Goal: Task Accomplishment & Management: Use online tool/utility

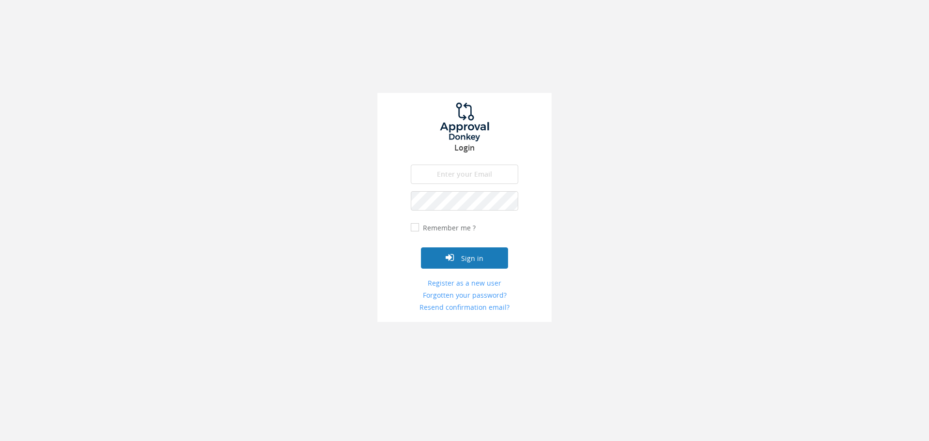
type input "[EMAIL_ADDRESS][DOMAIN_NAME]"
click at [466, 251] on button "Sign in" at bounding box center [464, 257] width 87 height 21
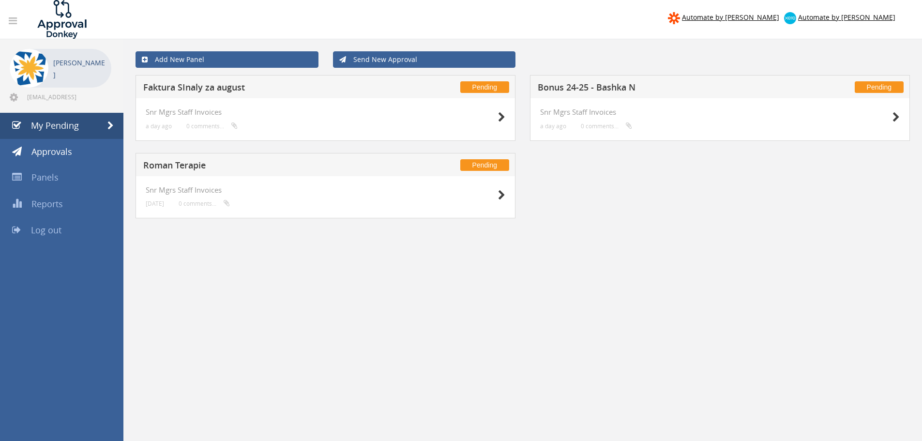
click at [235, 170] on h5 "Roman Terapie" at bounding box center [270, 167] width 255 height 12
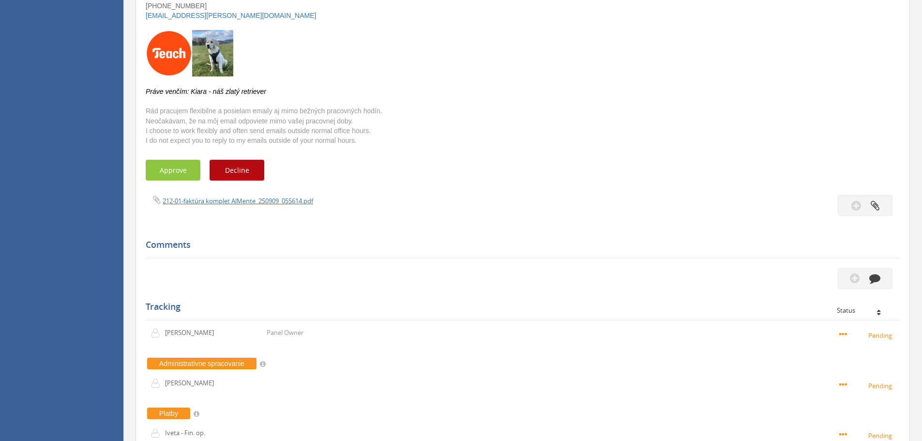
scroll to position [290, 0]
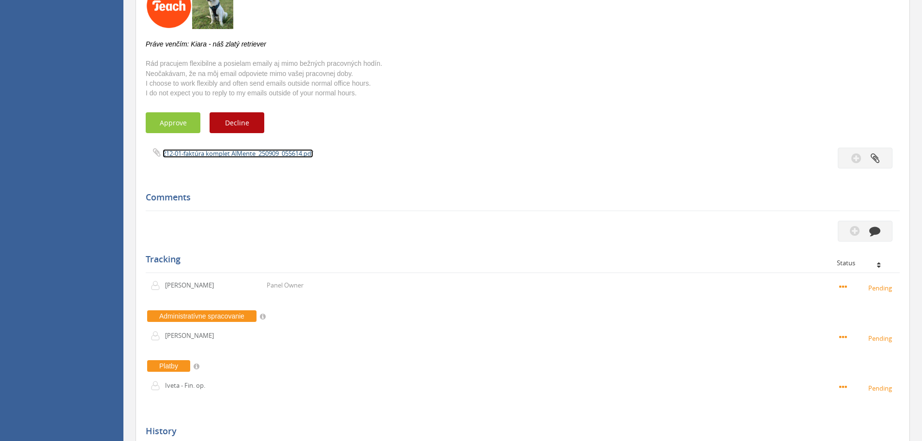
click at [243, 152] on link "212-01-faktúra komplet AlMente_250909_055614.pdf" at bounding box center [238, 153] width 150 height 9
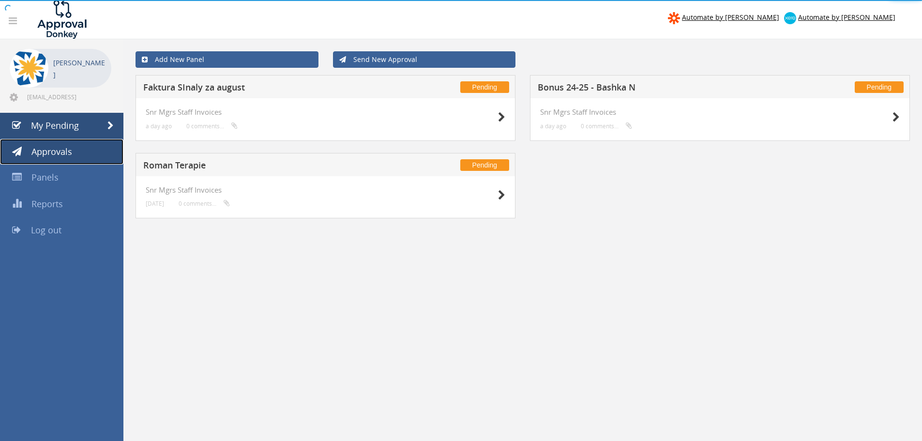
click at [51, 154] on span "Approvals" at bounding box center [51, 152] width 41 height 12
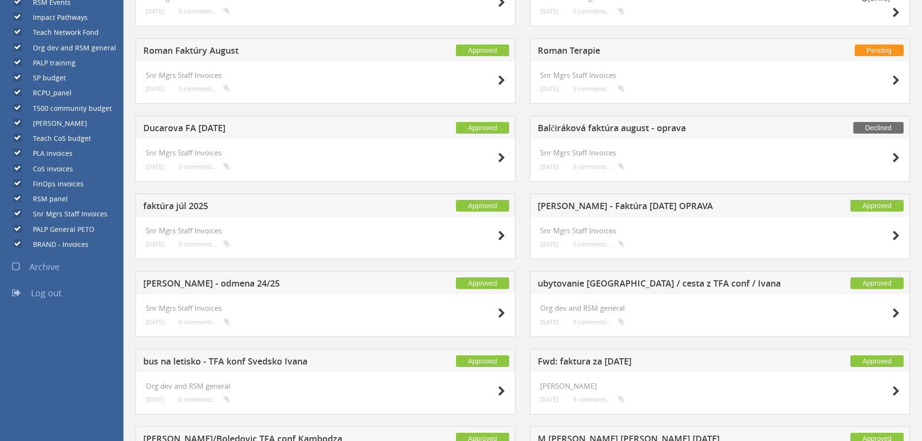
scroll to position [435, 0]
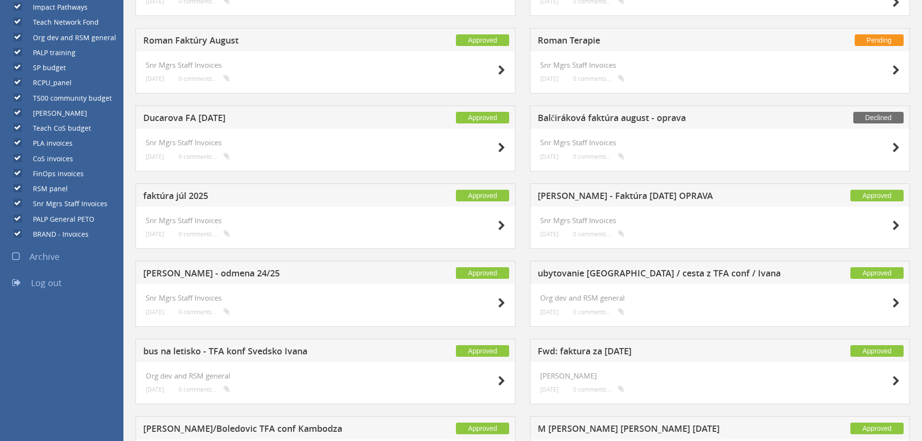
click at [259, 269] on h5 "Boledovicova - odmena 24/25" at bounding box center [270, 275] width 255 height 12
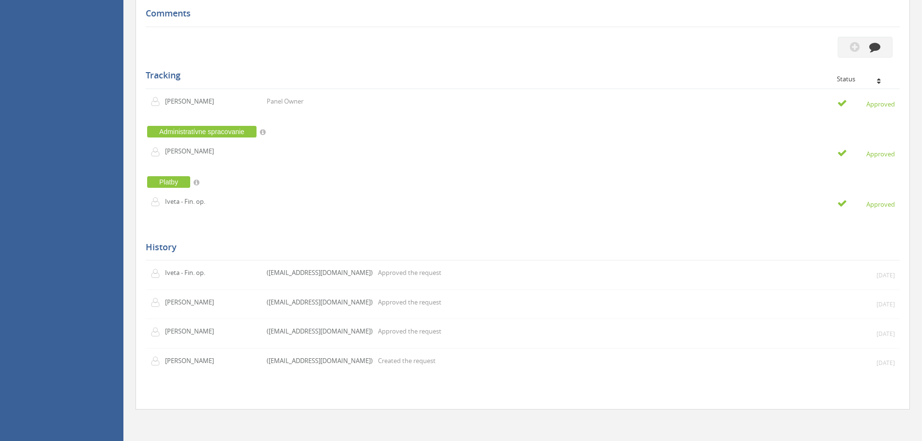
scroll to position [54, 0]
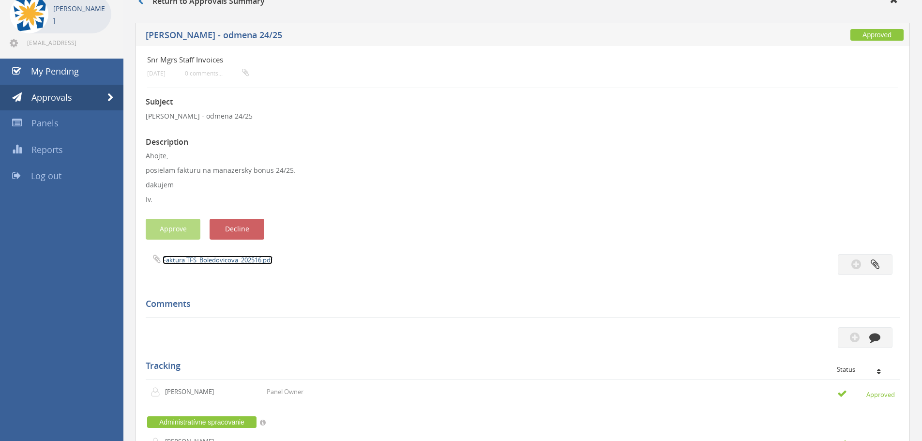
click at [244, 259] on link "Faktura TFS_Boledovicova_202516.pdf" at bounding box center [218, 259] width 110 height 9
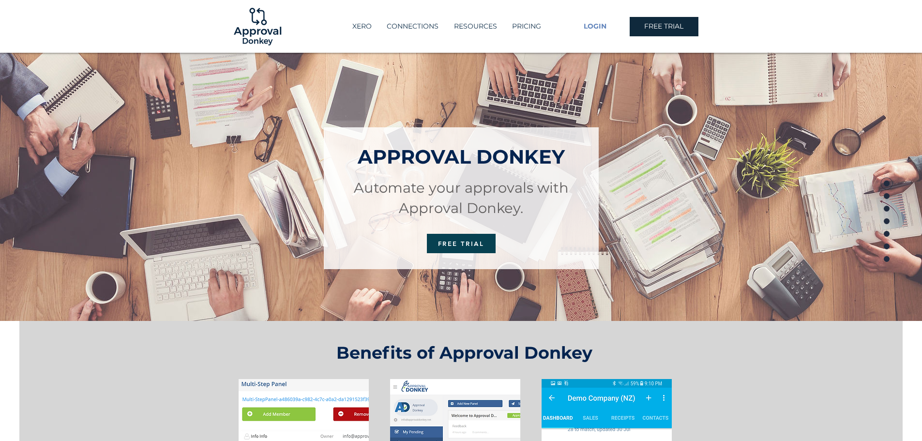
click at [601, 27] on span "LOGIN" at bounding box center [594, 27] width 23 height 10
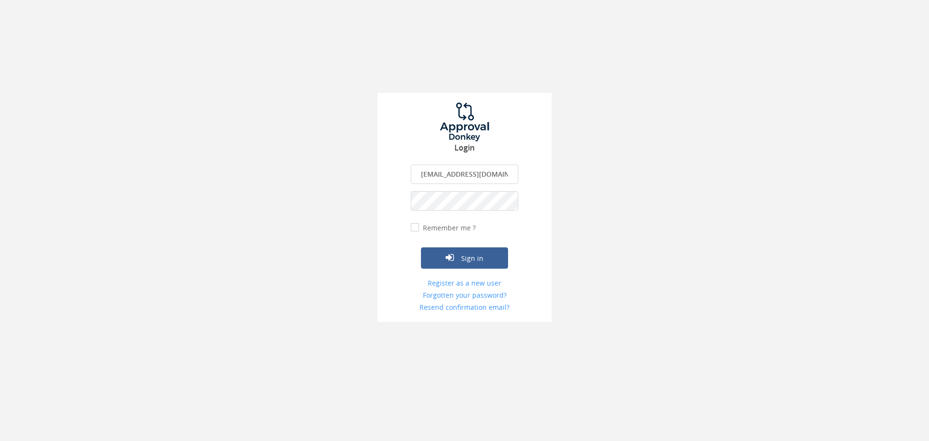
drag, startPoint x: 461, startPoint y: 166, endPoint x: 459, endPoint y: 171, distance: 5.2
click at [461, 166] on input "[EMAIL_ADDRESS][DOMAIN_NAME]" at bounding box center [464, 174] width 107 height 19
type input "[PERSON_NAME][EMAIL_ADDRESS][PERSON_NAME][DOMAIN_NAME]"
click at [461, 253] on button "Sign in" at bounding box center [464, 257] width 87 height 21
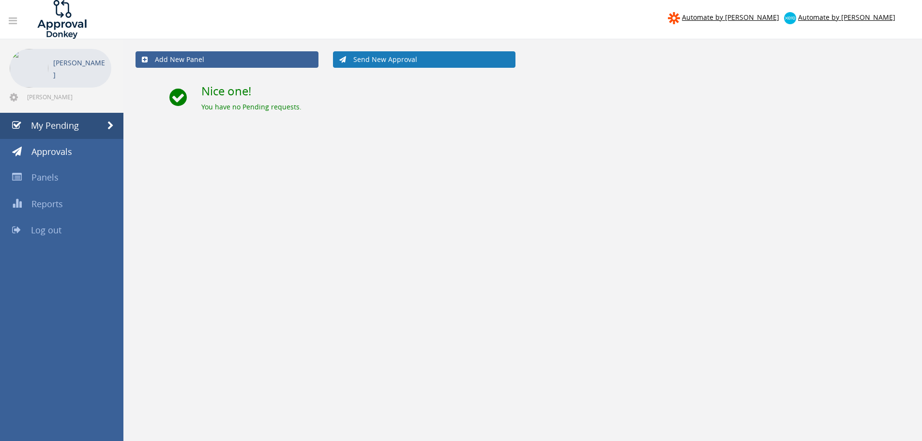
click at [407, 59] on link "Send New Approval" at bounding box center [424, 59] width 183 height 16
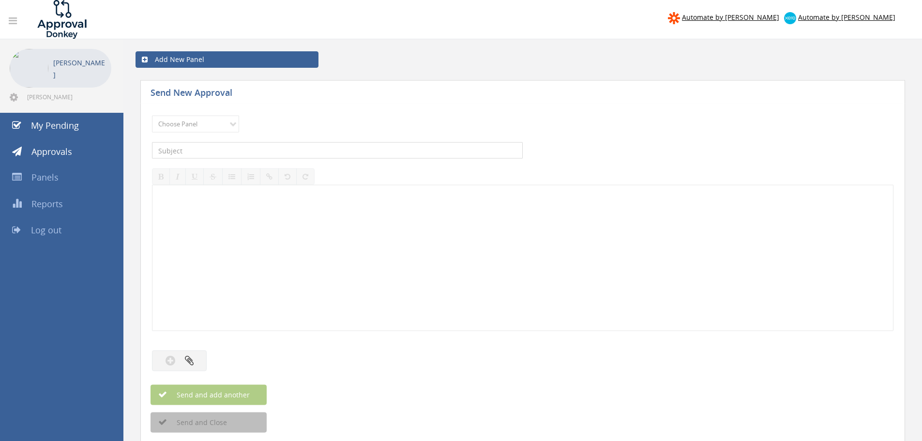
click at [200, 146] on input "text" at bounding box center [337, 150] width 371 height 16
type input "taxi cesta z TFA conf / [PERSON_NAME]"
click at [180, 120] on select "Choose Panel Org dev and RSM general [PERSON_NAME] PLA invoices RSM panel" at bounding box center [195, 123] width 87 height 17
select select "13825"
click at [152, 115] on select "Choose Panel Org dev and RSM general [PERSON_NAME] PLA invoices RSM panel" at bounding box center [195, 123] width 87 height 17
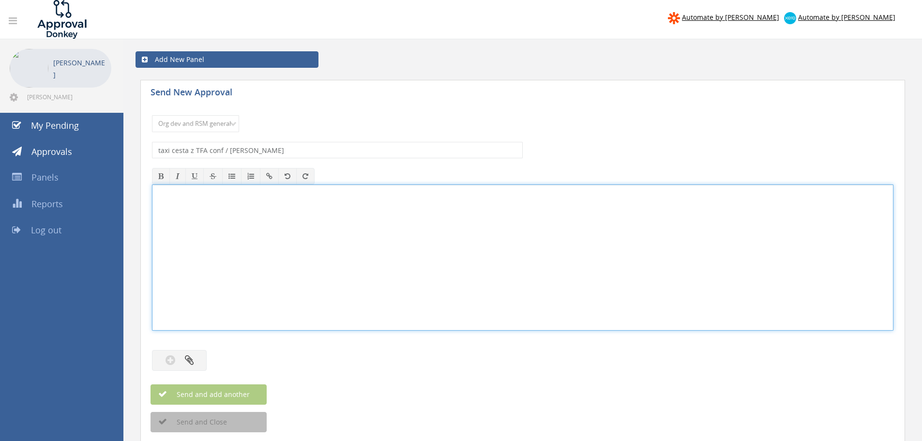
click at [217, 234] on div at bounding box center [522, 257] width 740 height 145
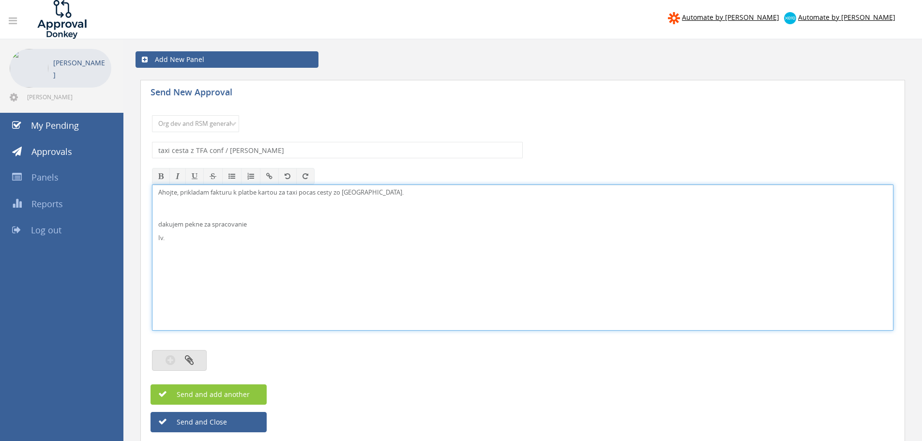
click at [194, 356] on button "button" at bounding box center [179, 360] width 55 height 21
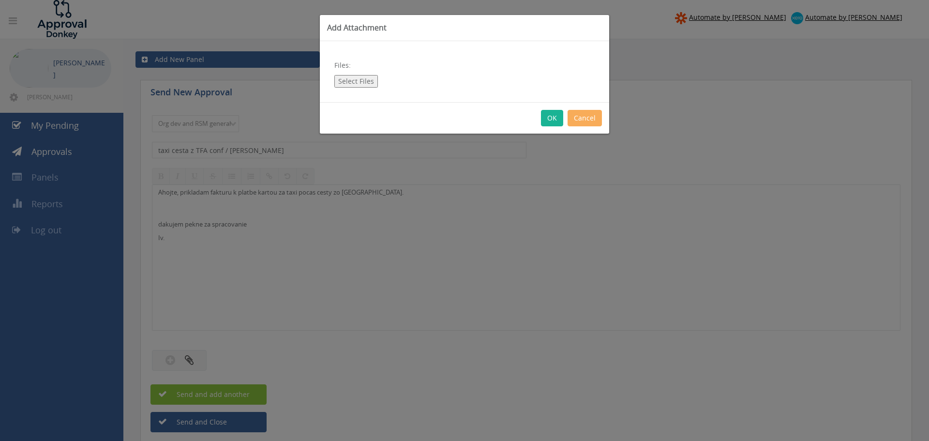
click at [359, 77] on button "Select Files" at bounding box center [356, 81] width 44 height 13
type input "C:\fakepath\1803239-SK1125-67018.pdf"
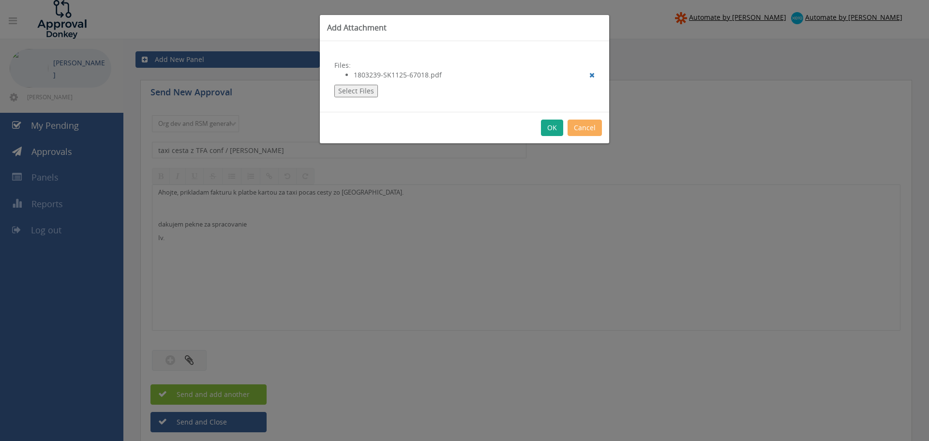
click at [554, 125] on button "OK" at bounding box center [552, 128] width 22 height 16
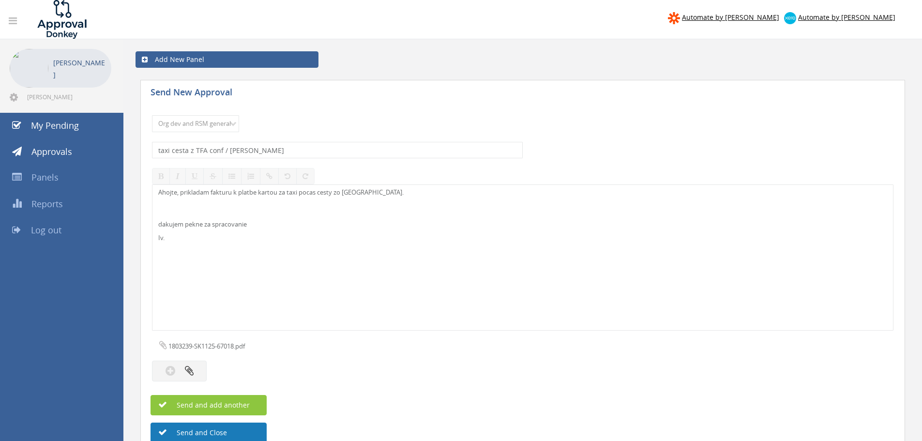
click at [205, 434] on button "Send and Close" at bounding box center [208, 432] width 116 height 20
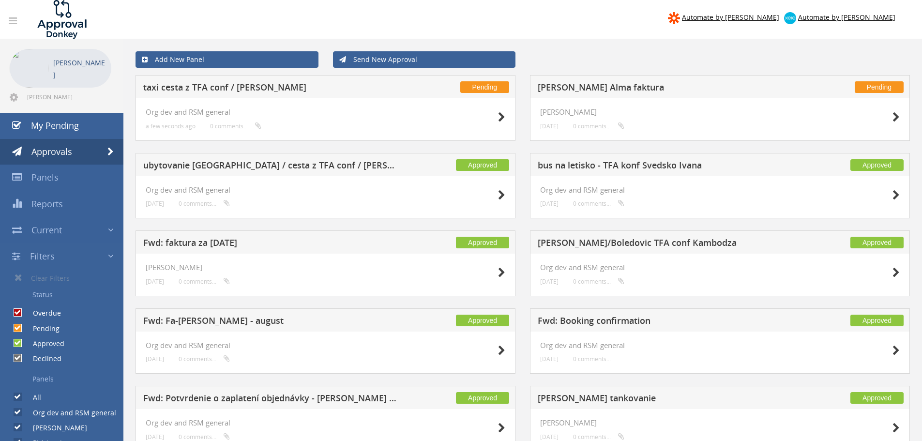
scroll to position [2, 0]
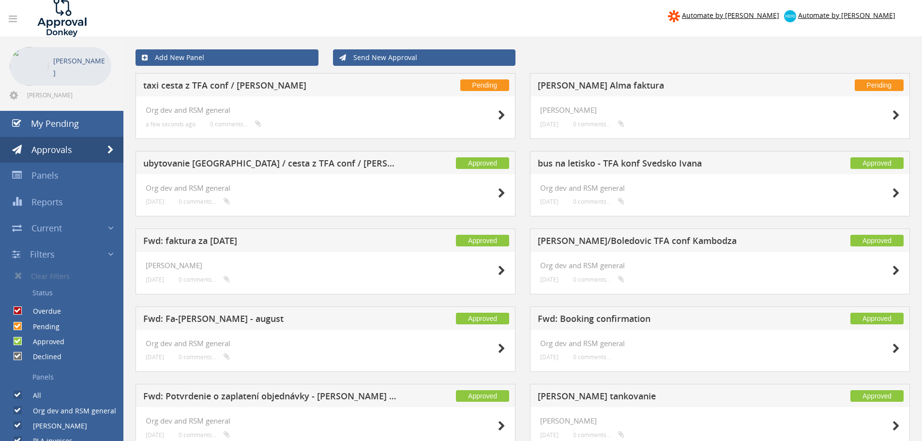
click at [271, 91] on h5 "taxi cesta z TFA conf / [PERSON_NAME]" at bounding box center [270, 87] width 255 height 12
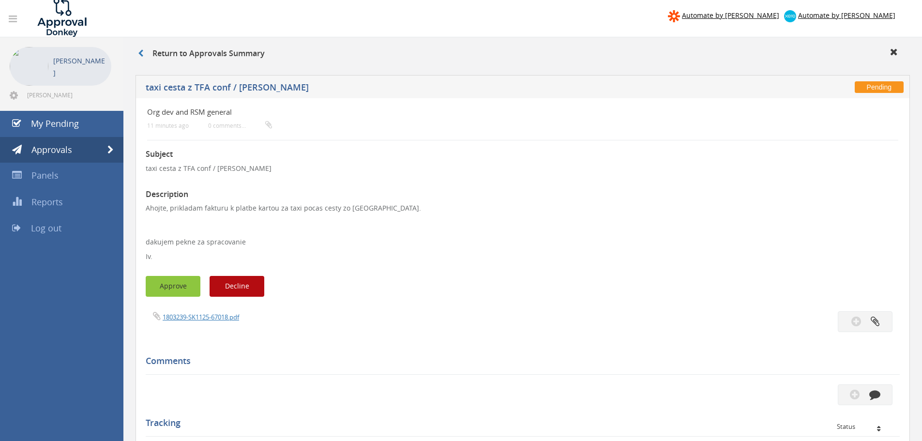
click at [174, 287] on button "Approve" at bounding box center [173, 286] width 55 height 21
